Goal: Information Seeking & Learning: Learn about a topic

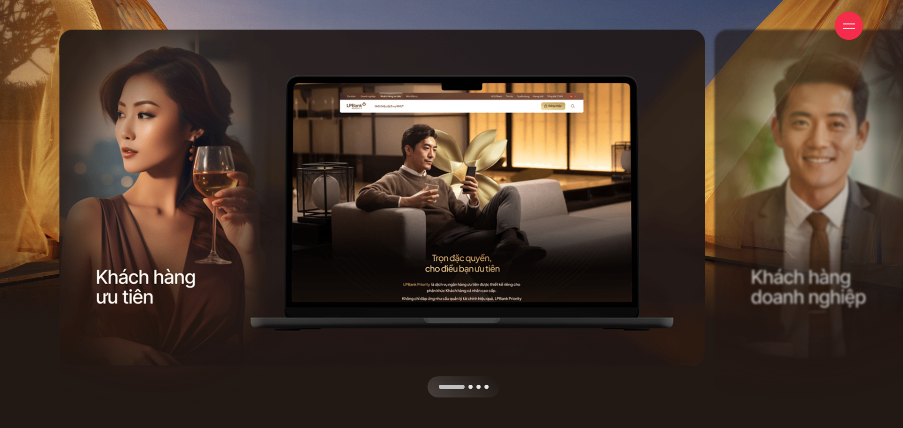
drag, startPoint x: 459, startPoint y: 183, endPoint x: 256, endPoint y: 174, distance: 203.4
click at [286, 398] on div at bounding box center [385, 398] width 652 height 0
click at [480, 357] on div "Next slide" at bounding box center [548, 214] width 326 height 368
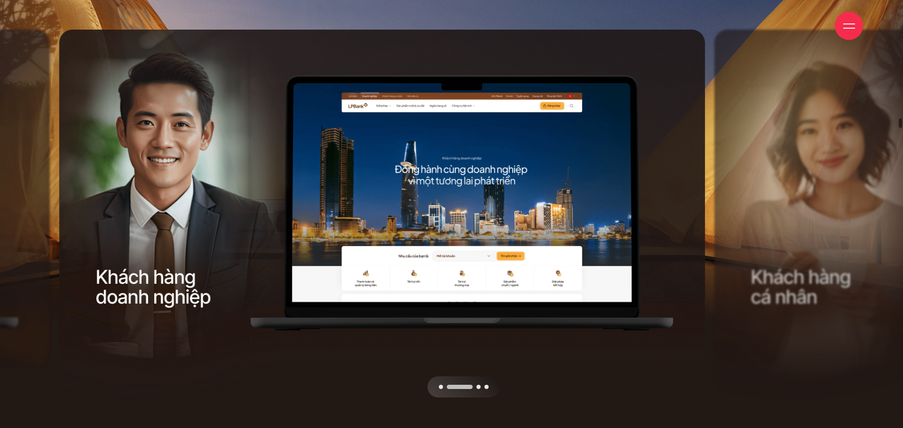
click at [480, 359] on div "Next slide" at bounding box center [548, 214] width 326 height 368
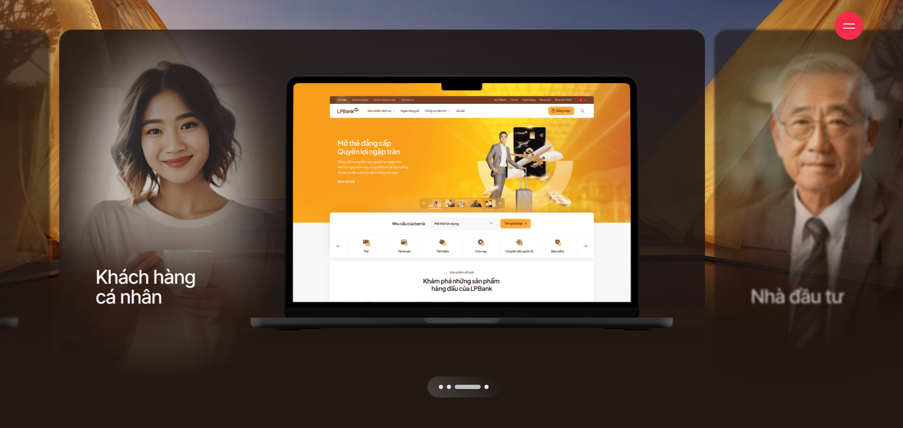
click at [480, 359] on div "Next slide" at bounding box center [548, 214] width 326 height 368
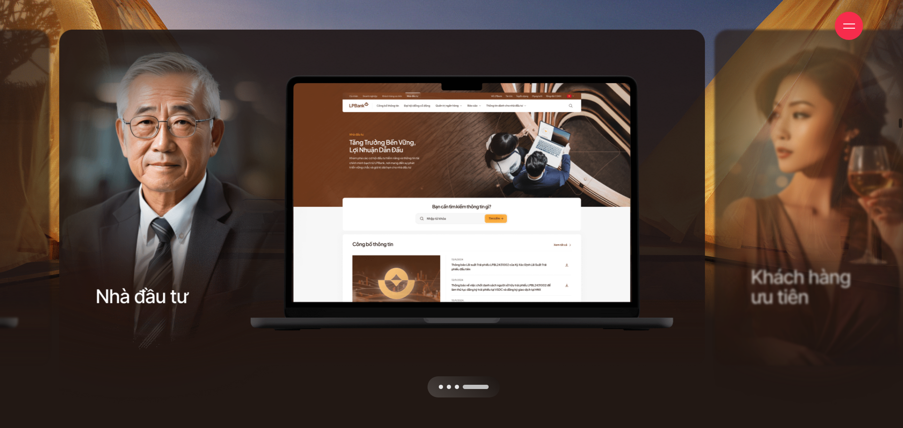
click at [480, 359] on div "Next slide" at bounding box center [548, 214] width 326 height 368
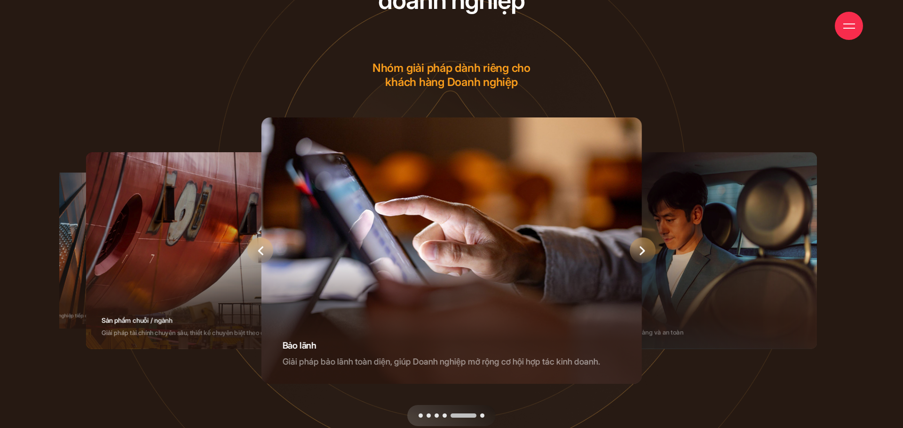
click at [642, 253] on icon "Next slide" at bounding box center [642, 250] width 5 height 9
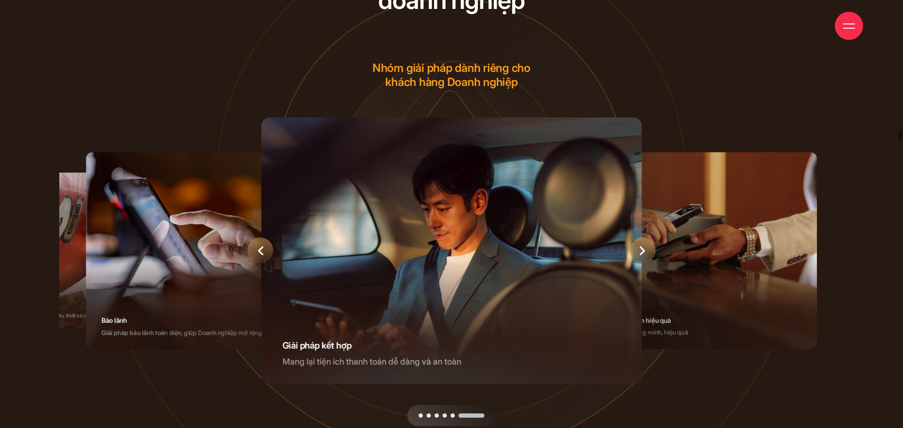
click at [642, 253] on icon "Next slide" at bounding box center [642, 250] width 5 height 9
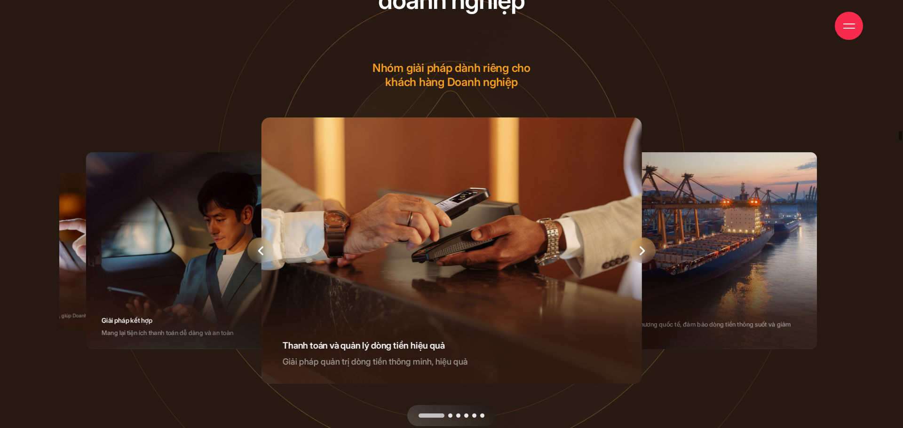
click at [642, 253] on icon "Next slide" at bounding box center [642, 250] width 5 height 9
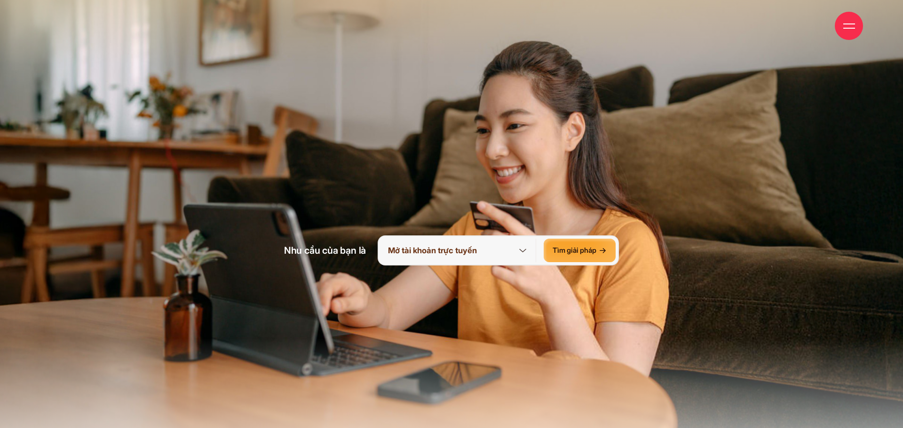
click at [519, 252] on icon at bounding box center [523, 251] width 12 height 12
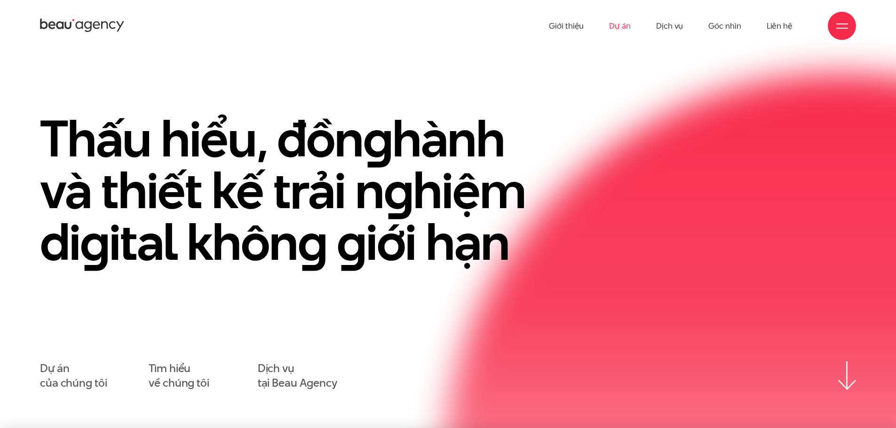
click at [625, 27] on link "Dự án" at bounding box center [620, 26] width 22 height 52
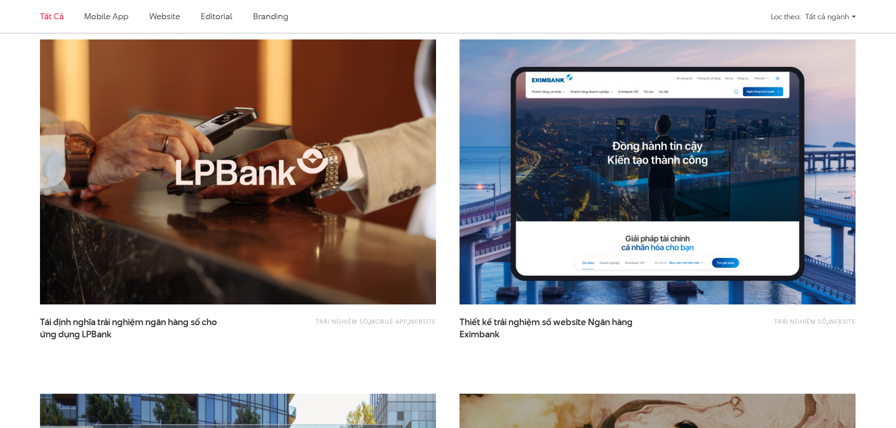
scroll to position [705, 0]
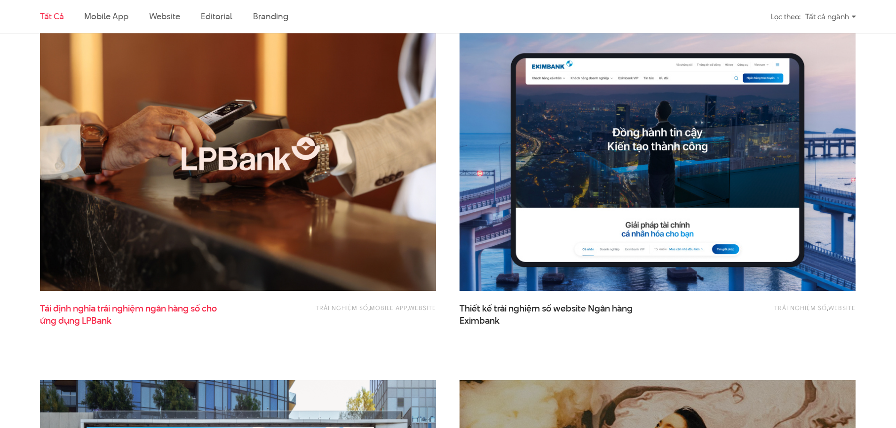
click at [184, 307] on span "Tái định nghĩa trải nghiệm ngân hàng số cho ứng dụng LPBank" at bounding box center [134, 315] width 188 height 24
